Goal: Transaction & Acquisition: Purchase product/service

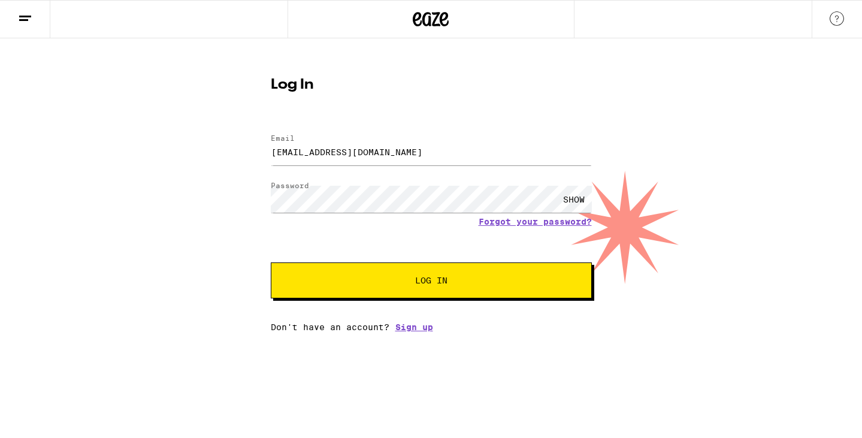
click at [412, 280] on span "Log In" at bounding box center [431, 280] width 224 height 8
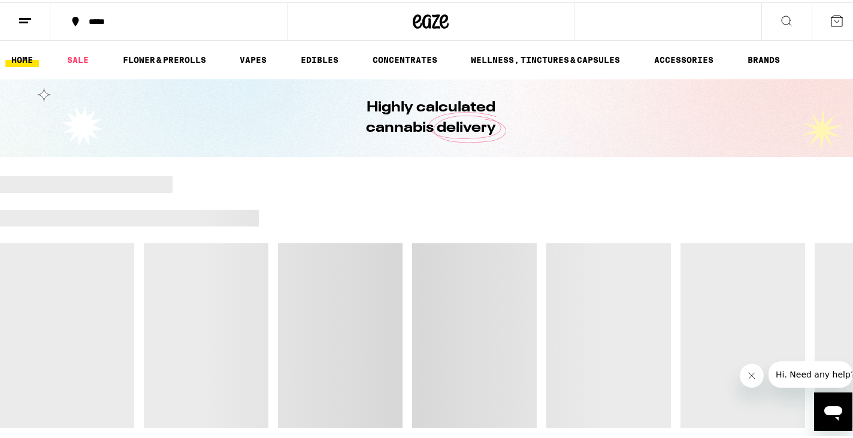
click at [100, 18] on div "*****" at bounding box center [175, 19] width 184 height 8
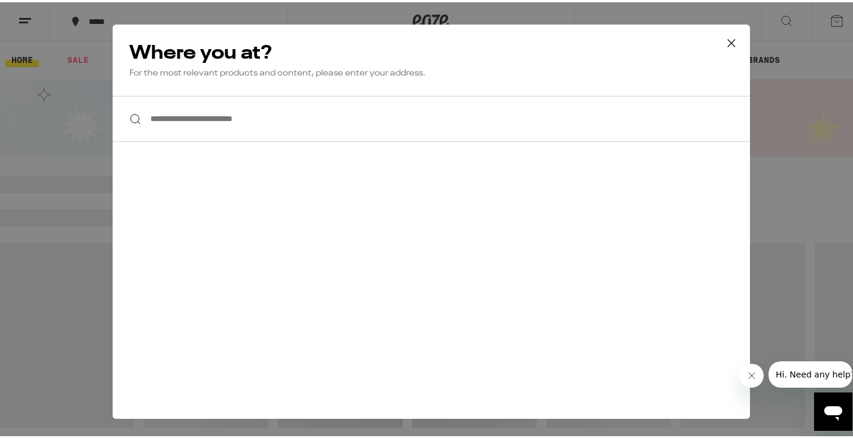
click at [228, 113] on input "**********" at bounding box center [431, 116] width 637 height 46
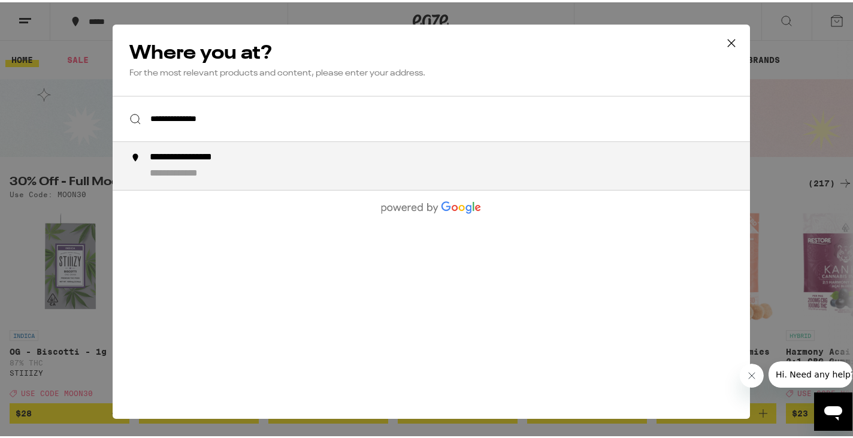
click at [252, 154] on div "**********" at bounding box center [454, 163] width 611 height 29
type input "**********"
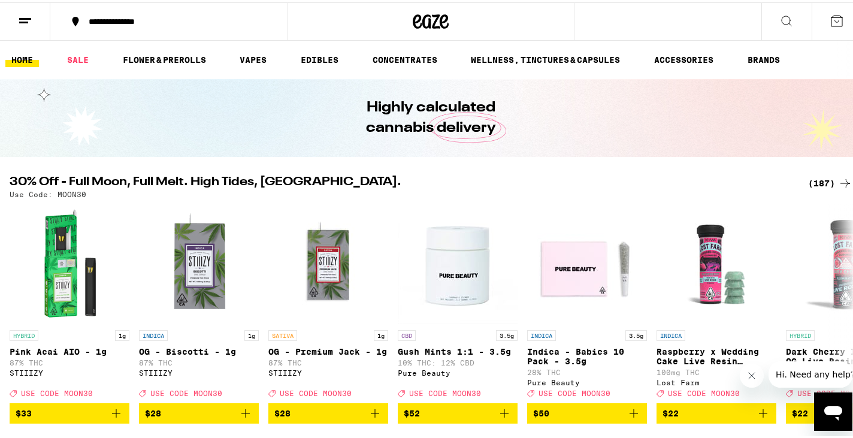
click at [37, 25] on button at bounding box center [25, 20] width 50 height 38
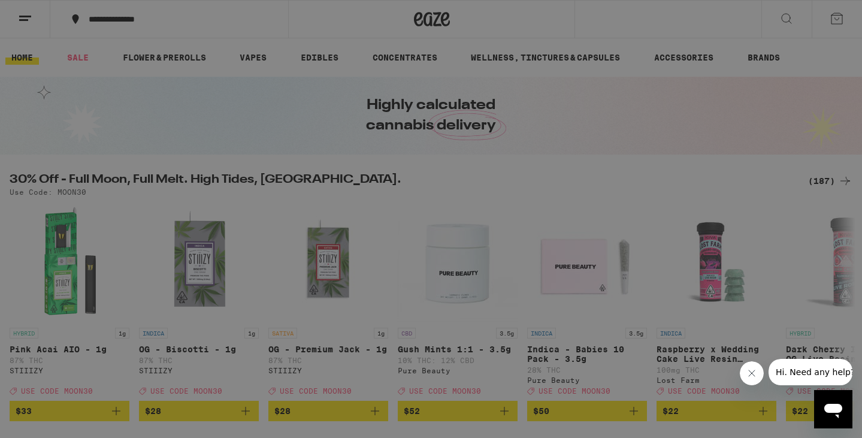
click at [98, 113] on ul "Buy It Again Sale Flower & Prerolls Vapes Edibles Concentrates Wellness, Drops …" at bounding box center [166, 184] width 210 height 225
click at [99, 107] on div "Sale" at bounding box center [82, 105] width 42 height 14
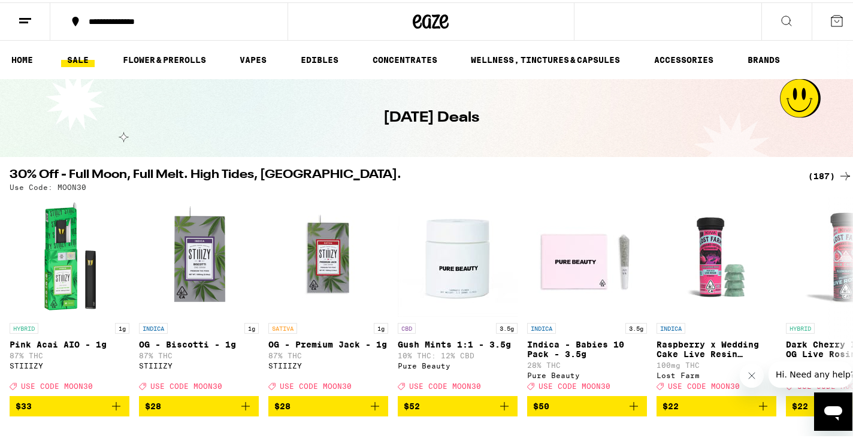
click at [827, 174] on div "(187)" at bounding box center [830, 173] width 44 height 14
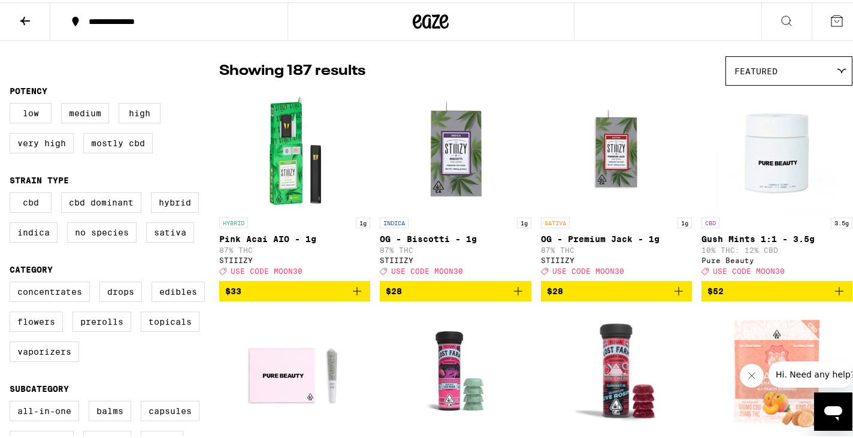
scroll to position [239, 0]
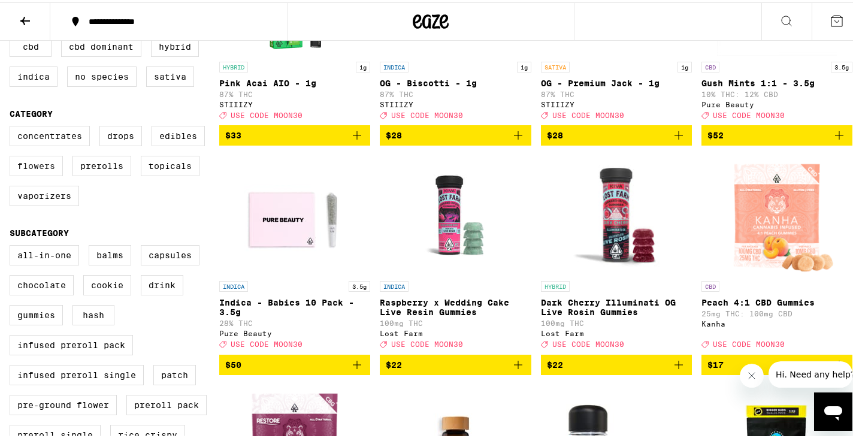
click at [33, 174] on label "Flowers" at bounding box center [36, 163] width 53 height 20
click at [13, 126] on input "Flowers" at bounding box center [12, 125] width 1 height 1
checkbox input "true"
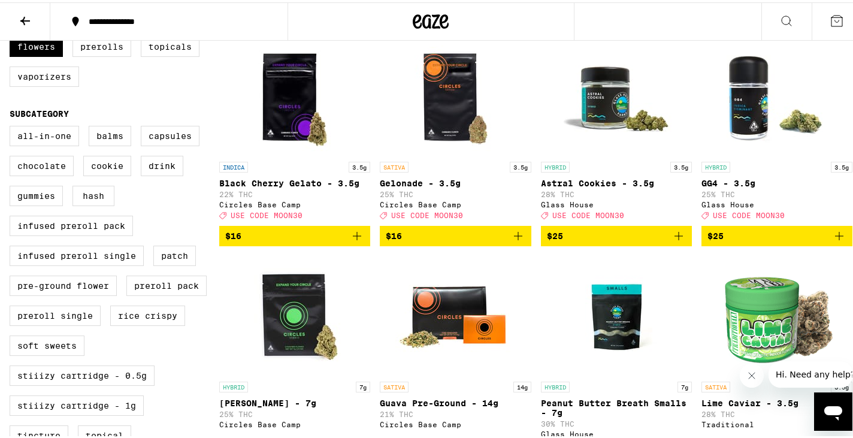
scroll to position [359, 0]
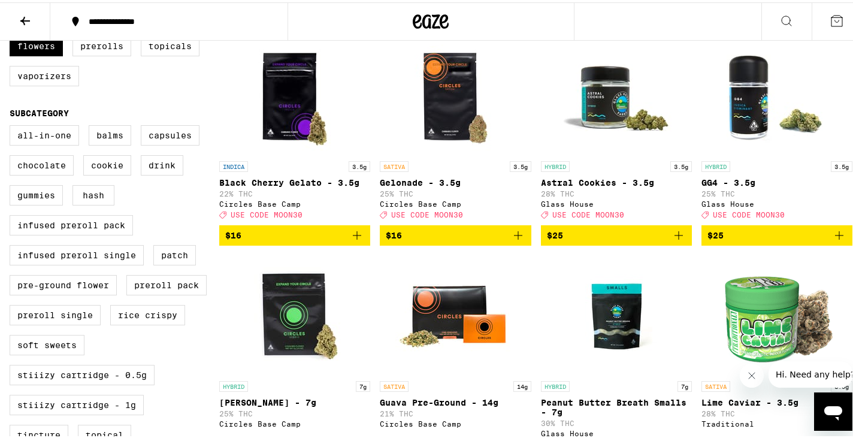
click at [514, 237] on icon "Add to bag" at bounding box center [518, 233] width 8 height 8
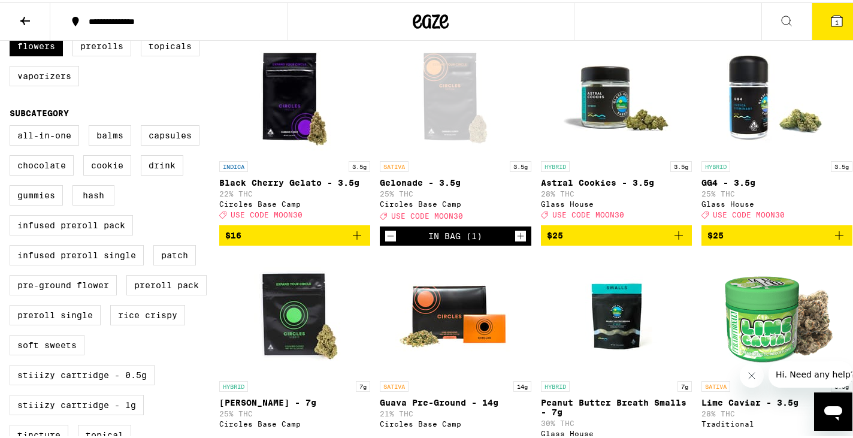
scroll to position [398, 0]
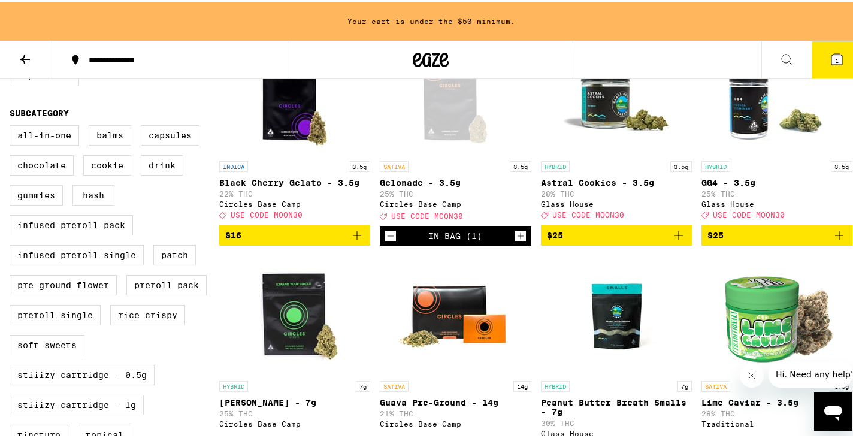
click at [357, 240] on icon "Add to bag" at bounding box center [357, 233] width 14 height 14
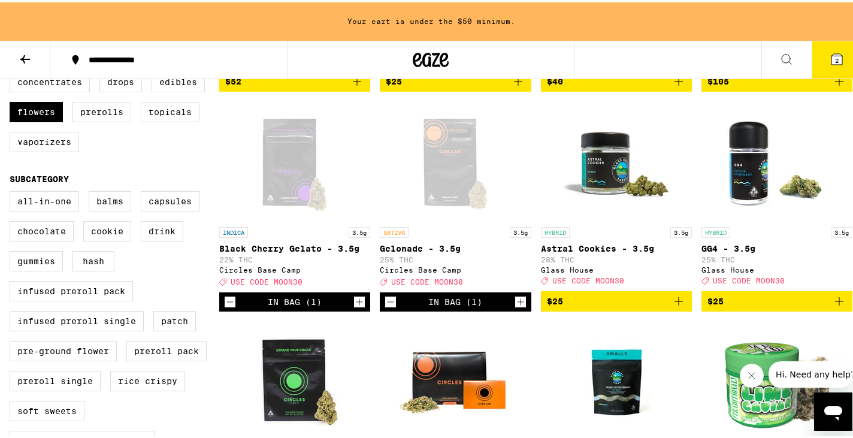
scroll to position [338, 0]
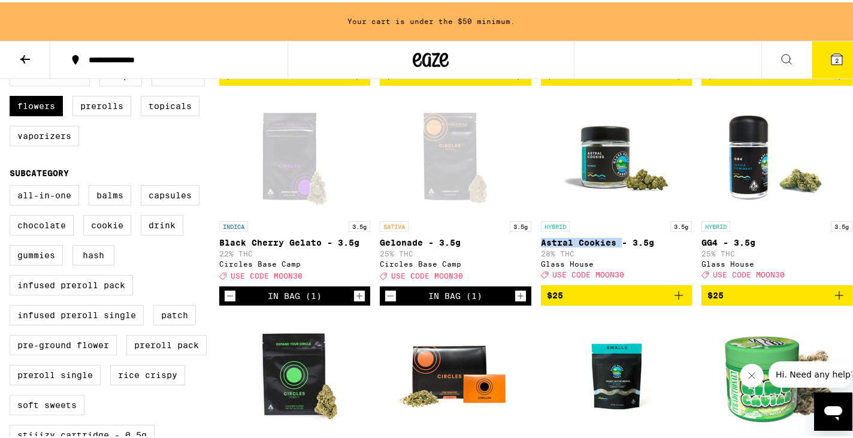
drag, startPoint x: 534, startPoint y: 247, endPoint x: 615, endPoint y: 247, distance: 80.8
click at [615, 247] on div "CBD 3.5g Gush Mints 1:1 - 3.5g 10% THC: 12% CBD Pure Beauty Deal Created with S…" at bounding box center [535, 422] width 633 height 1096
click at [672, 300] on icon "Add to bag" at bounding box center [678, 293] width 14 height 14
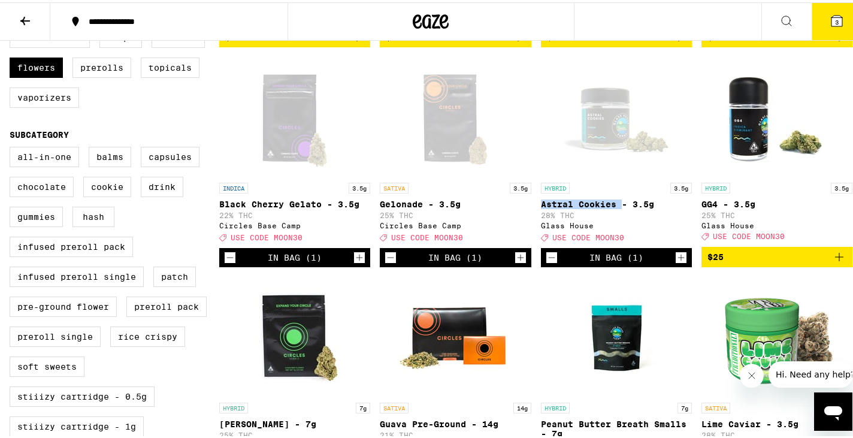
scroll to position [299, 0]
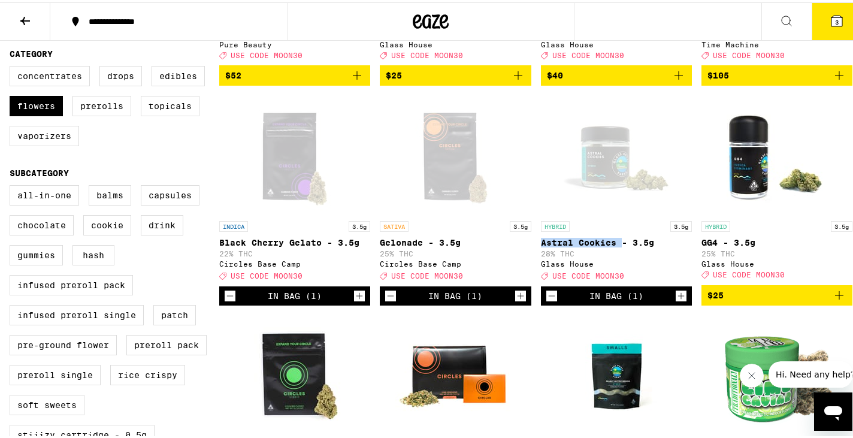
click at [831, 14] on icon at bounding box center [836, 18] width 11 height 11
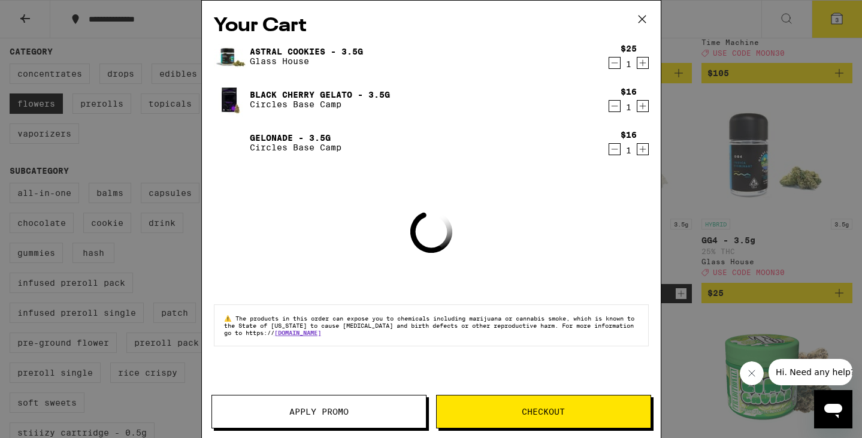
click at [332, 402] on button "Apply Promo" at bounding box center [318, 412] width 215 height 34
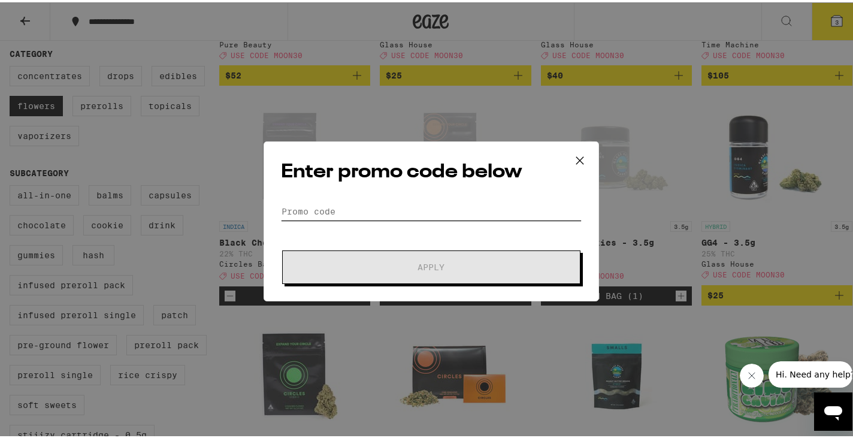
click at [433, 211] on input "Promo Code" at bounding box center [431, 209] width 301 height 18
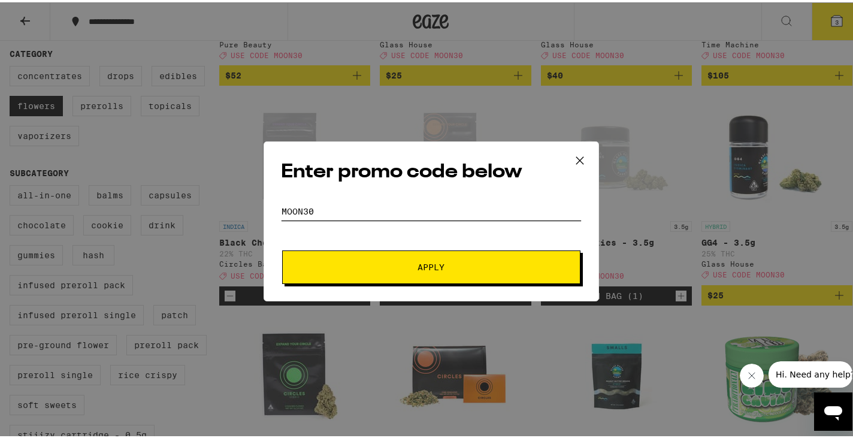
type input "MOON30"
click at [282, 248] on button "Apply" at bounding box center [431, 265] width 298 height 34
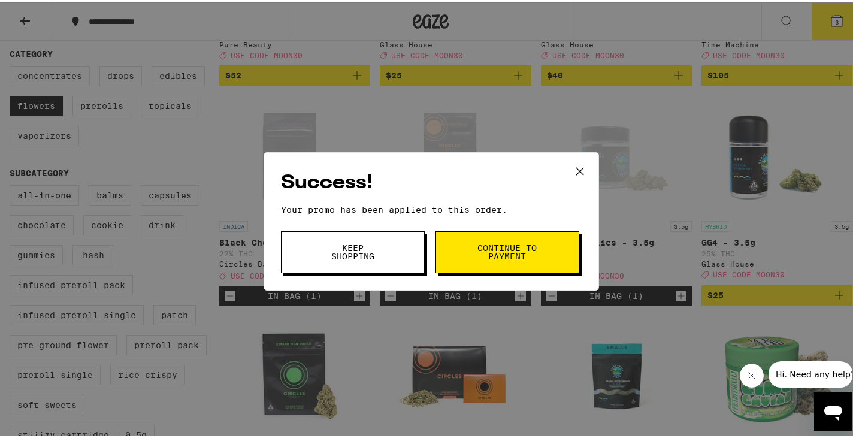
click at [477, 247] on span "Continue to payment" at bounding box center [507, 249] width 61 height 17
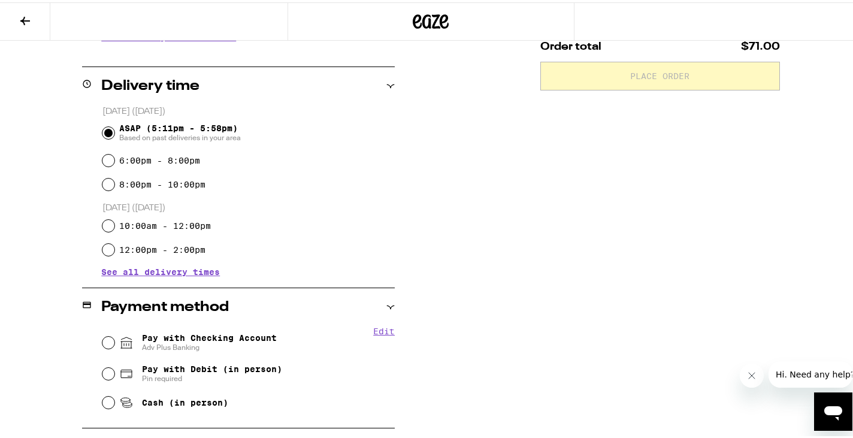
scroll to position [359, 0]
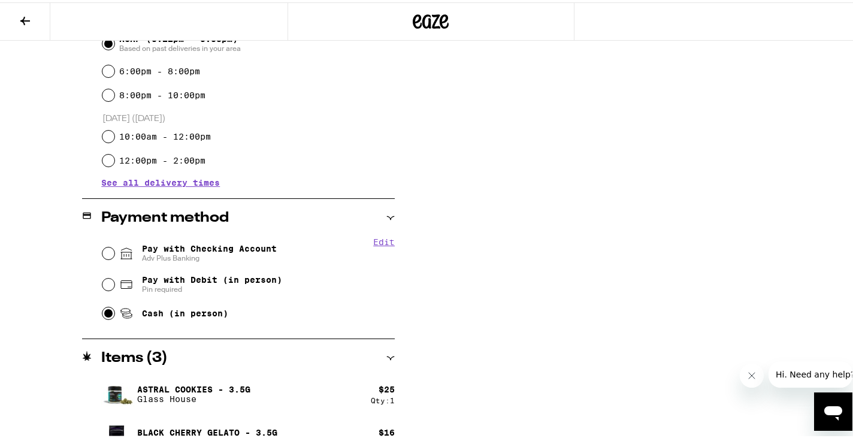
click at [107, 310] on input "Cash (in person)" at bounding box center [108, 311] width 12 height 12
radio input "true"
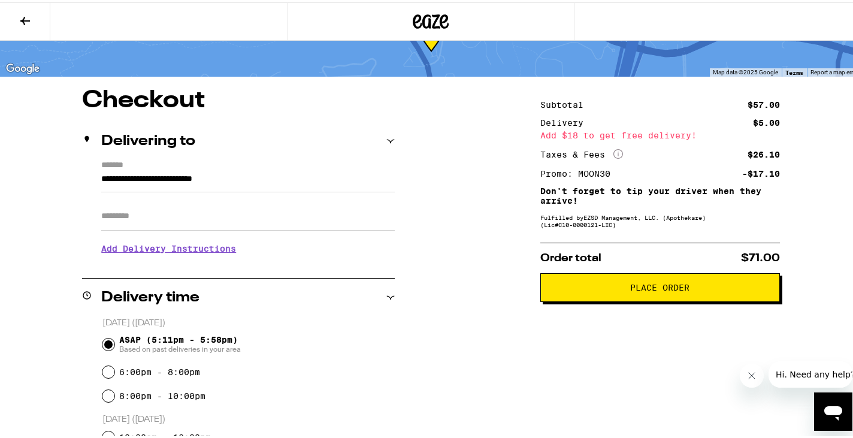
scroll to position [60, 0]
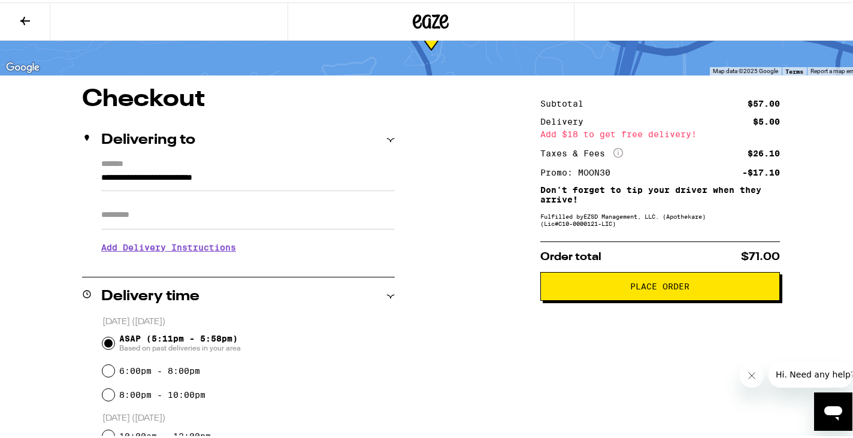
click at [236, 183] on input "**********" at bounding box center [247, 178] width 293 height 20
click at [462, 159] on div "**********" at bounding box center [431, 444] width 862 height 719
click at [254, 220] on input "Apt/Suite" at bounding box center [247, 212] width 293 height 29
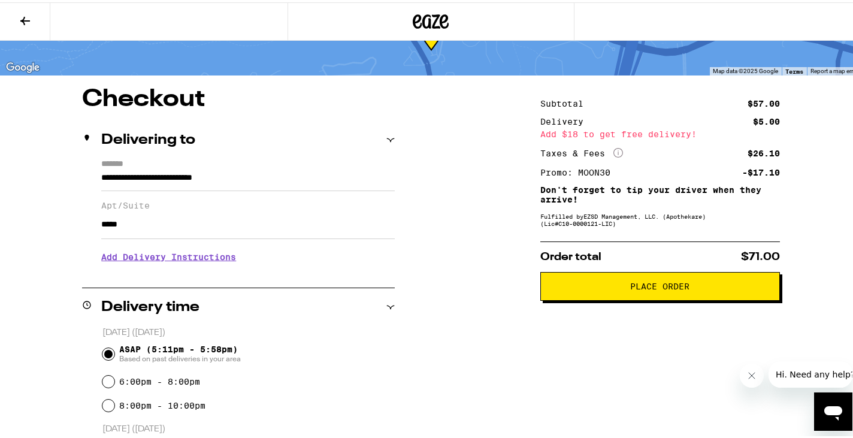
type input "*********"
click at [151, 259] on h3 "Add Delivery Instructions" at bounding box center [247, 255] width 293 height 28
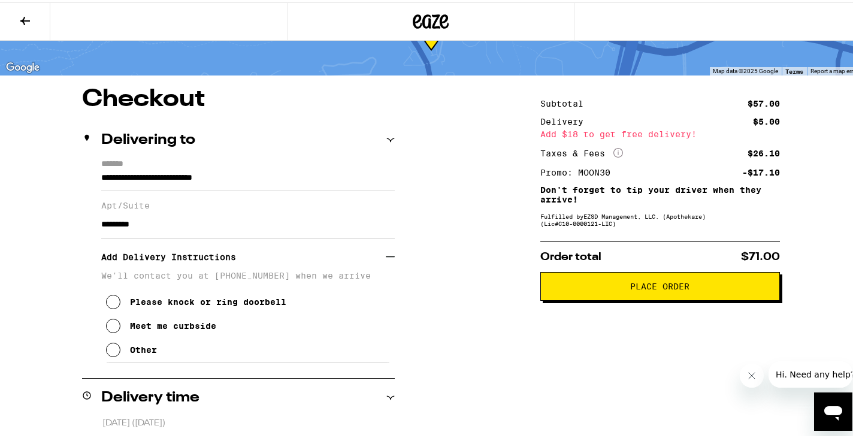
click at [120, 354] on button "Other" at bounding box center [131, 347] width 51 height 24
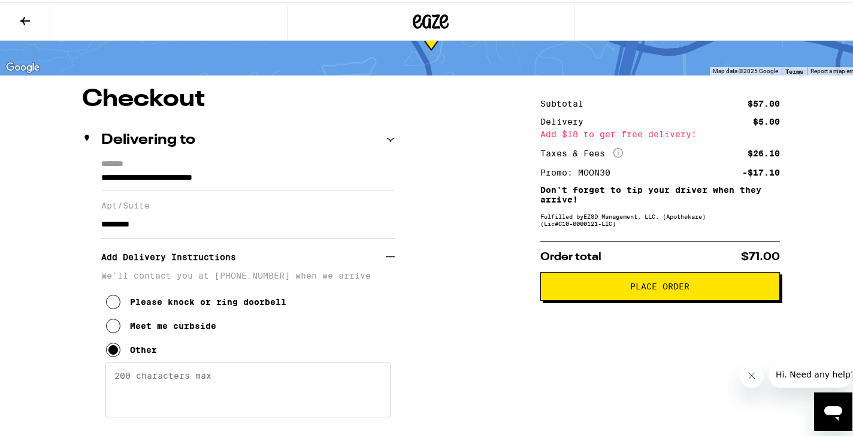
click at [157, 383] on textarea "Enter any other delivery instructions you want driver to know" at bounding box center [247, 387] width 285 height 56
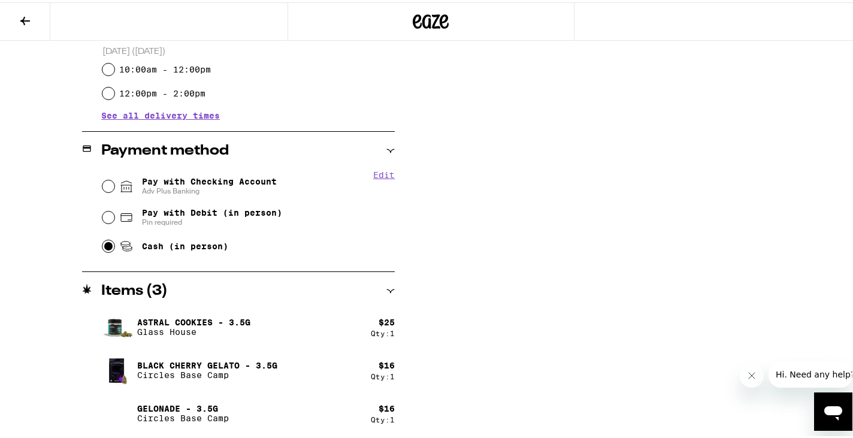
drag, startPoint x: 135, startPoint y: 403, endPoint x: 395, endPoint y: 316, distance: 274.2
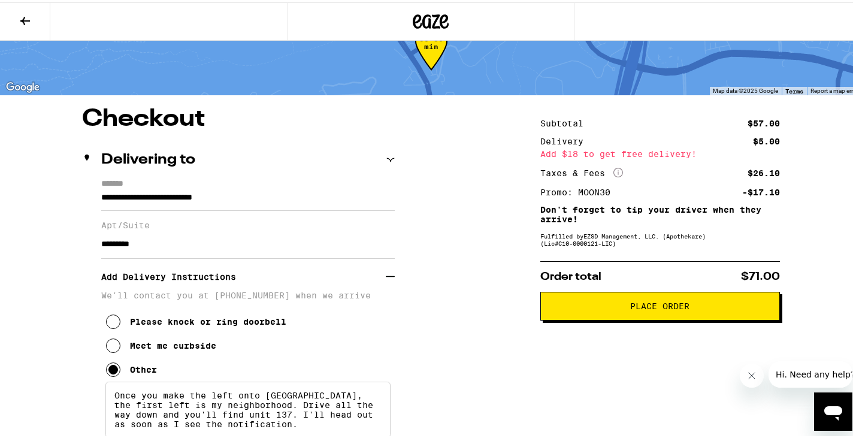
scroll to position [120, 0]
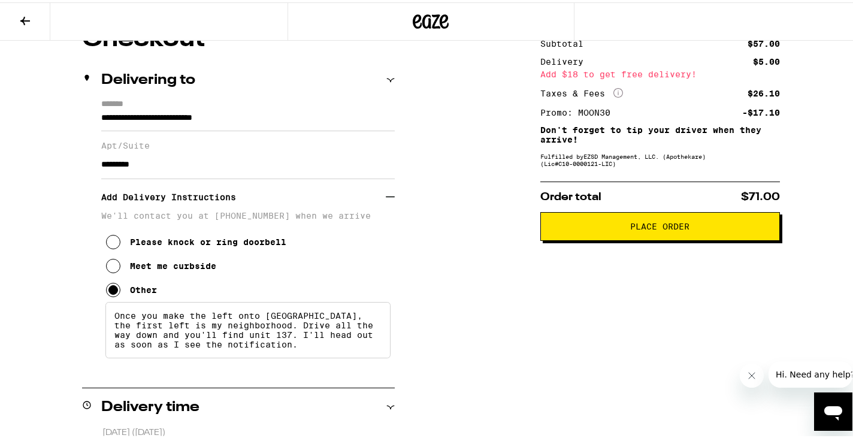
type textarea "Once you make the left onto [GEOGRAPHIC_DATA], the first left is my neighborhoo…"
drag, startPoint x: 650, startPoint y: 232, endPoint x: 398, endPoint y: 248, distance: 252.6
click at [617, 234] on button "Place Order" at bounding box center [659, 224] width 239 height 29
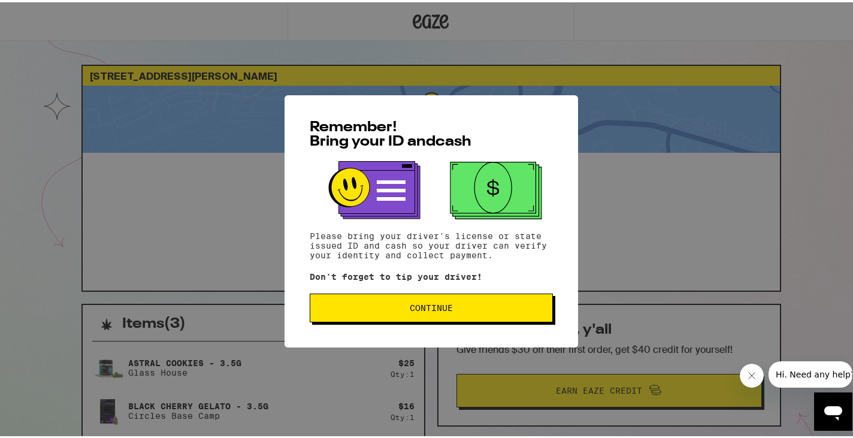
click at [440, 301] on button "Continue" at bounding box center [431, 305] width 243 height 29
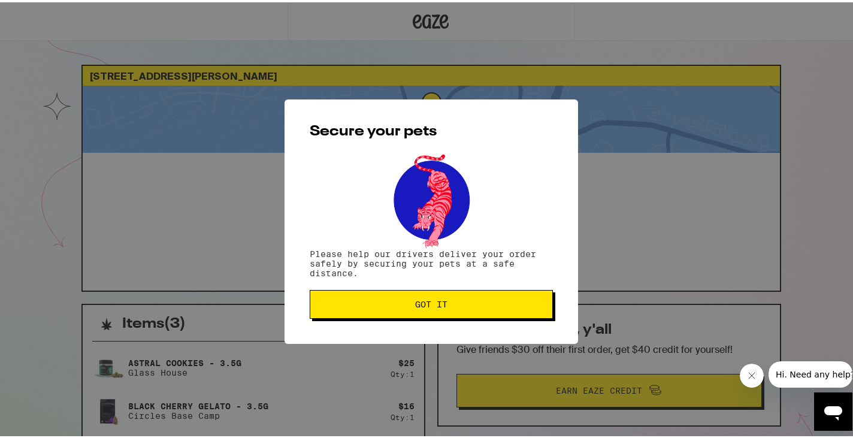
click at [459, 306] on span "Got it" at bounding box center [431, 302] width 223 height 8
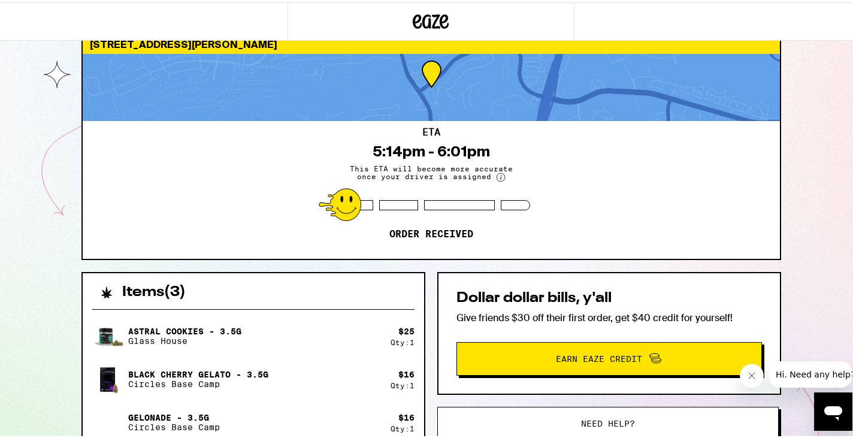
scroll to position [60, 0]
